Goal: Task Accomplishment & Management: Use online tool/utility

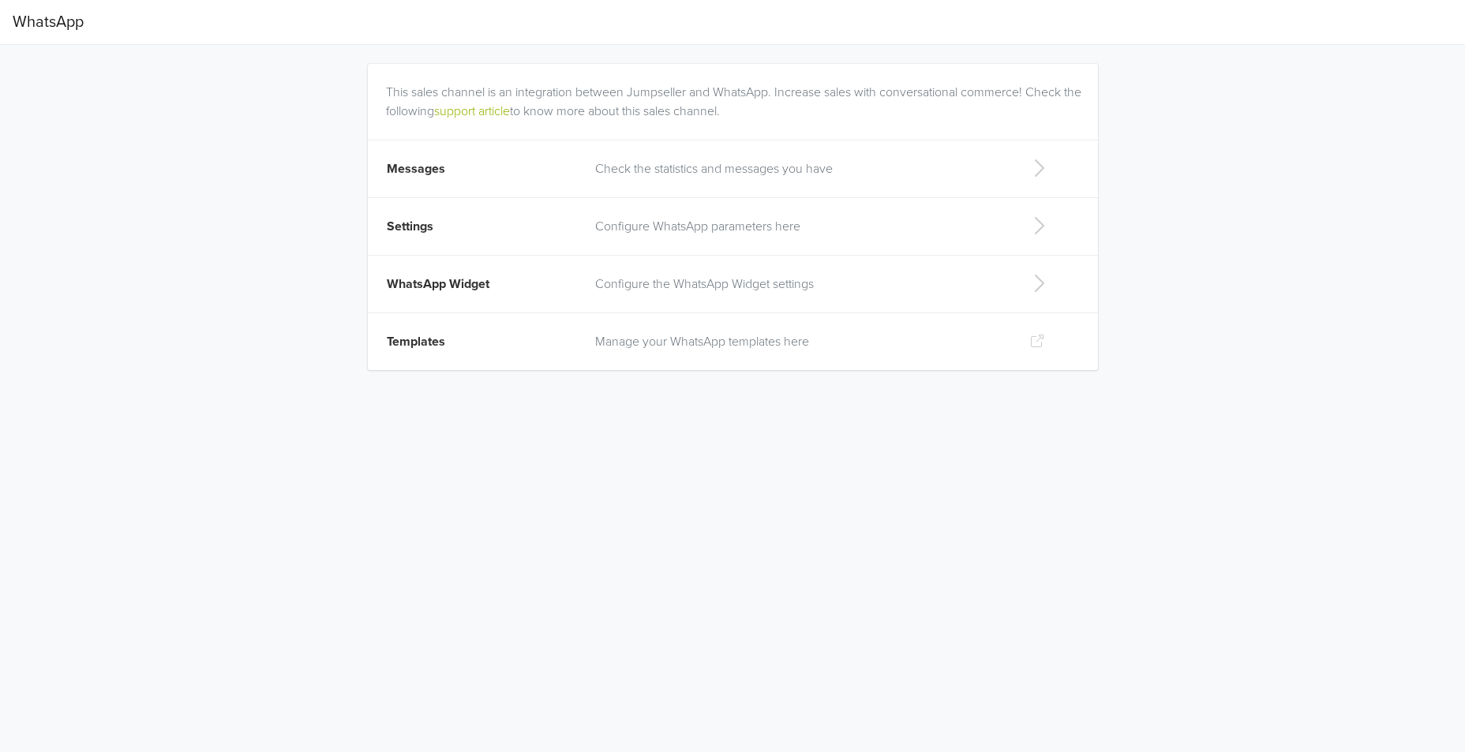
click at [588, 163] on td "Check the statistics and messages you have" at bounding box center [800, 169] width 428 height 58
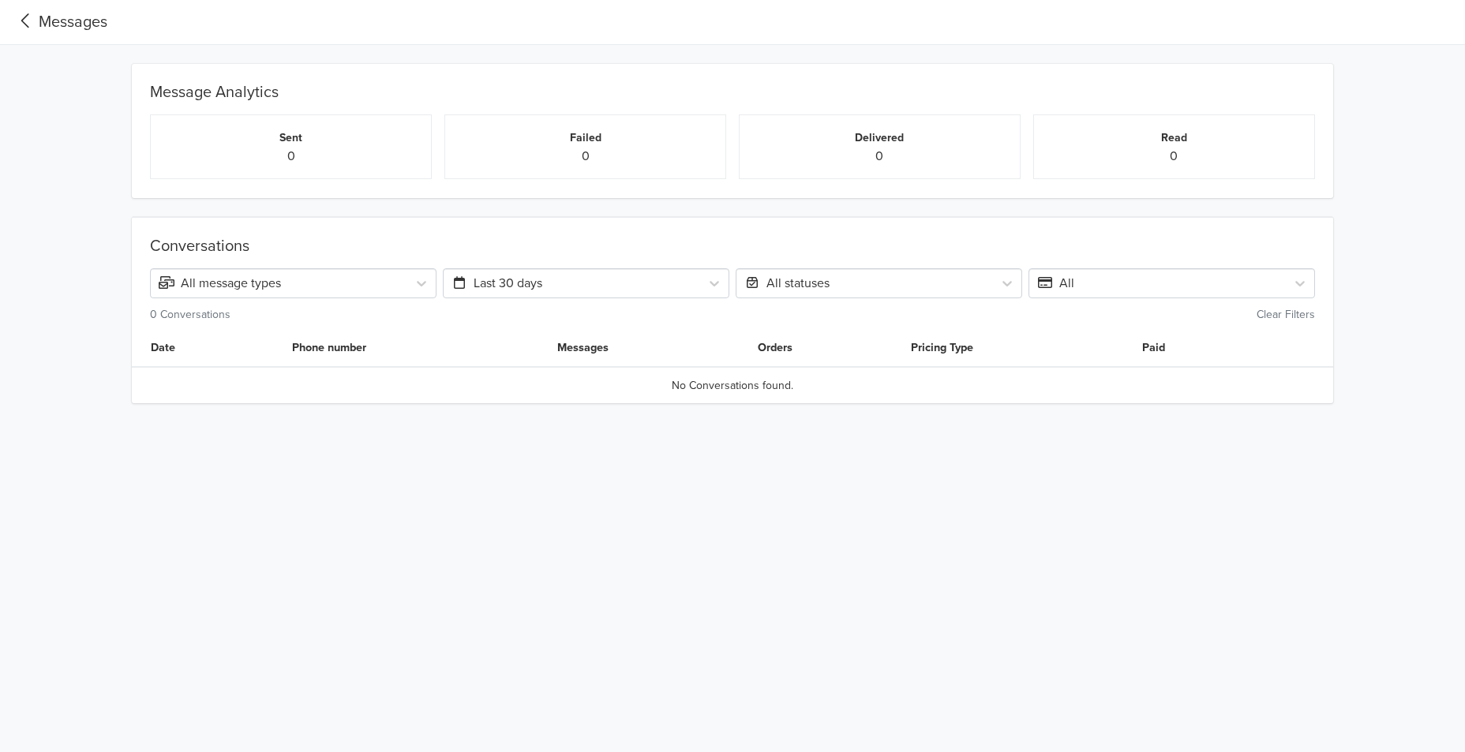
click at [332, 171] on div "Sent 0" at bounding box center [291, 146] width 282 height 65
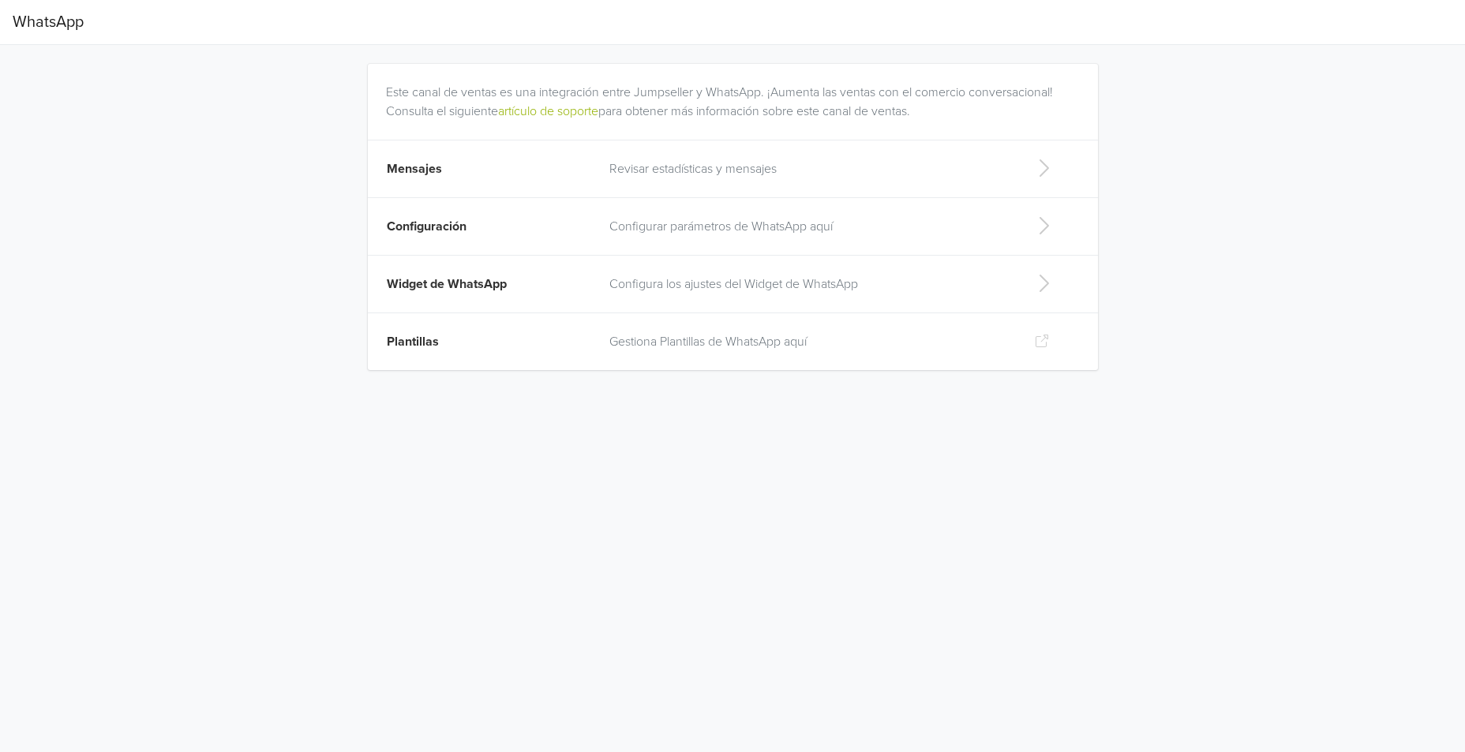
click at [504, 328] on td "Plantillas" at bounding box center [484, 342] width 232 height 58
click at [498, 153] on td "Mensajes" at bounding box center [484, 169] width 232 height 58
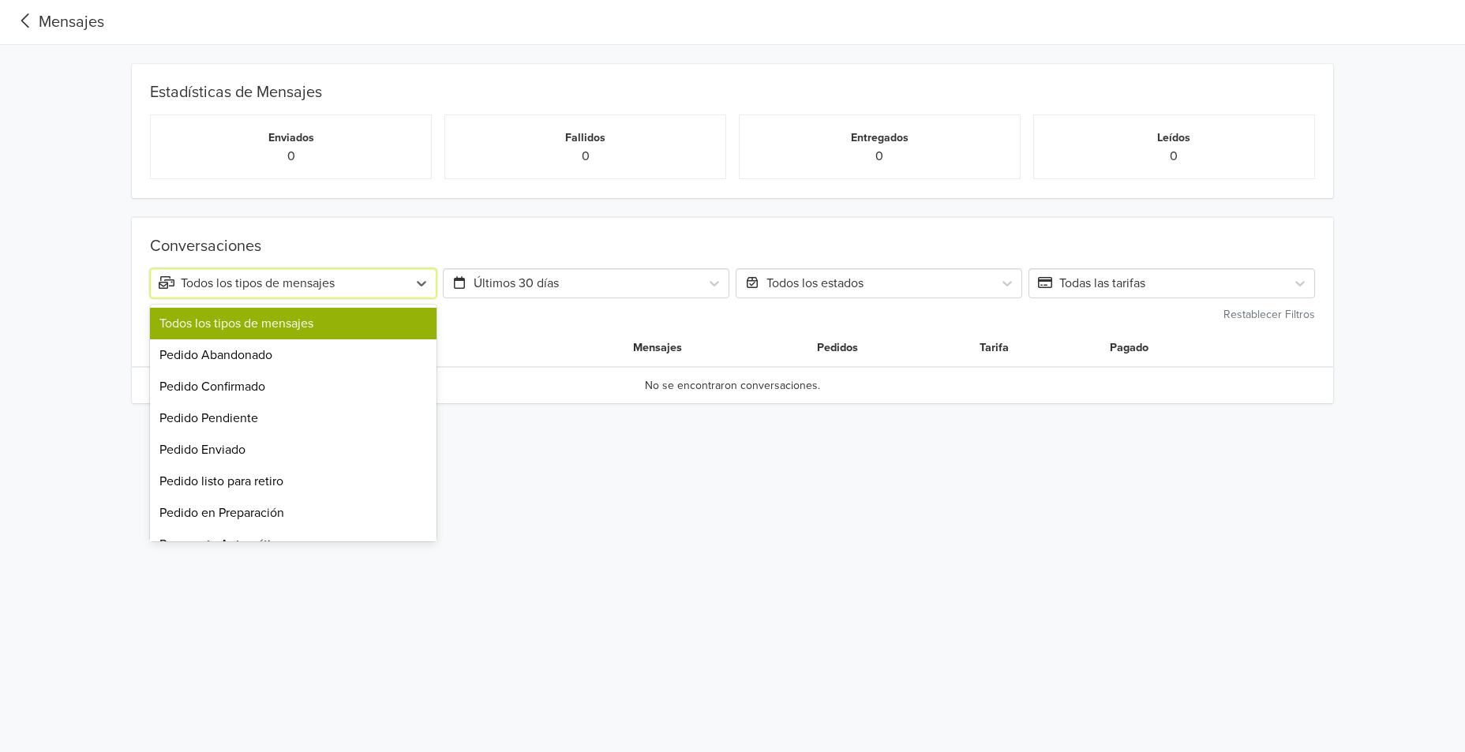
click at [365, 268] on div "Todos los tipos de mensajes" at bounding box center [293, 283] width 287 height 30
